Goal: Task Accomplishment & Management: Manage account settings

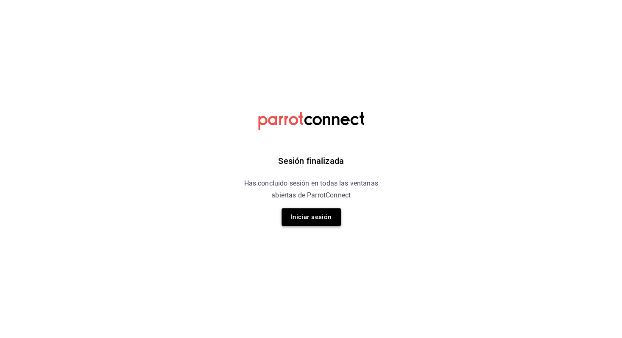
click at [300, 216] on button "Iniciar sesión" at bounding box center [311, 217] width 59 height 18
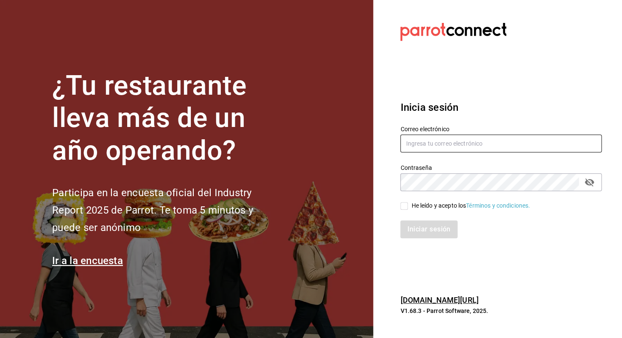
click at [409, 149] on input "text" at bounding box center [501, 143] width 202 height 18
type input "qnicoteziutlan@gmail.com"
click at [406, 205] on input "He leído y acepto los Términos y condiciones." at bounding box center [404, 206] width 8 height 8
checkbox input "true"
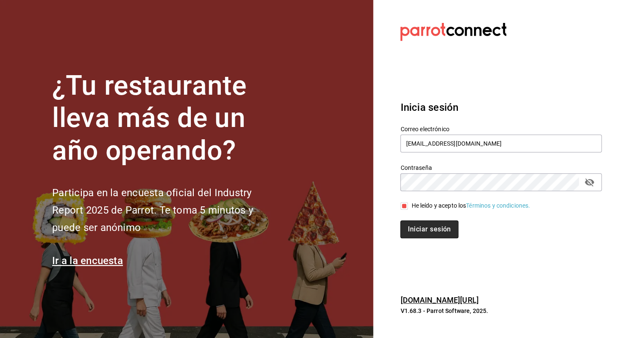
click at [426, 233] on button "Iniciar sesión" at bounding box center [429, 229] width 58 height 18
